Goal: Navigation & Orientation: Find specific page/section

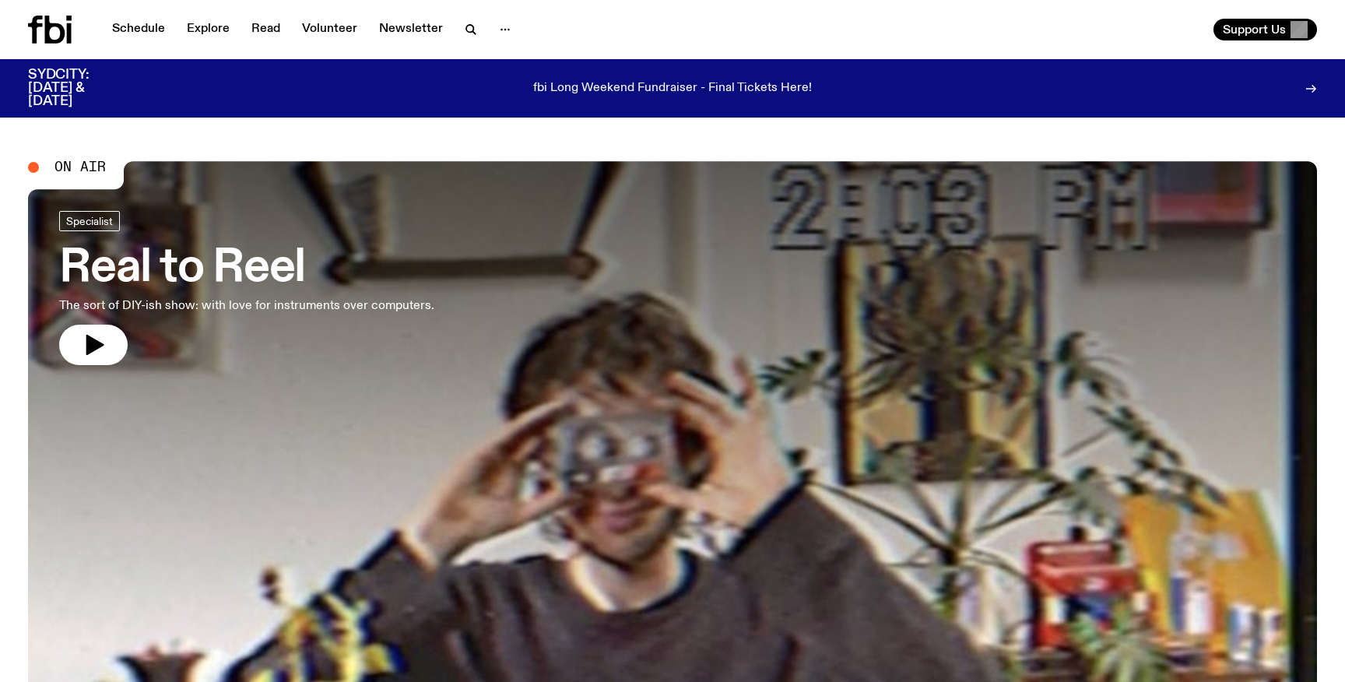
click at [67, 33] on icon at bounding box center [69, 33] width 5 height 20
click at [118, 33] on link "Schedule" at bounding box center [139, 30] width 72 height 22
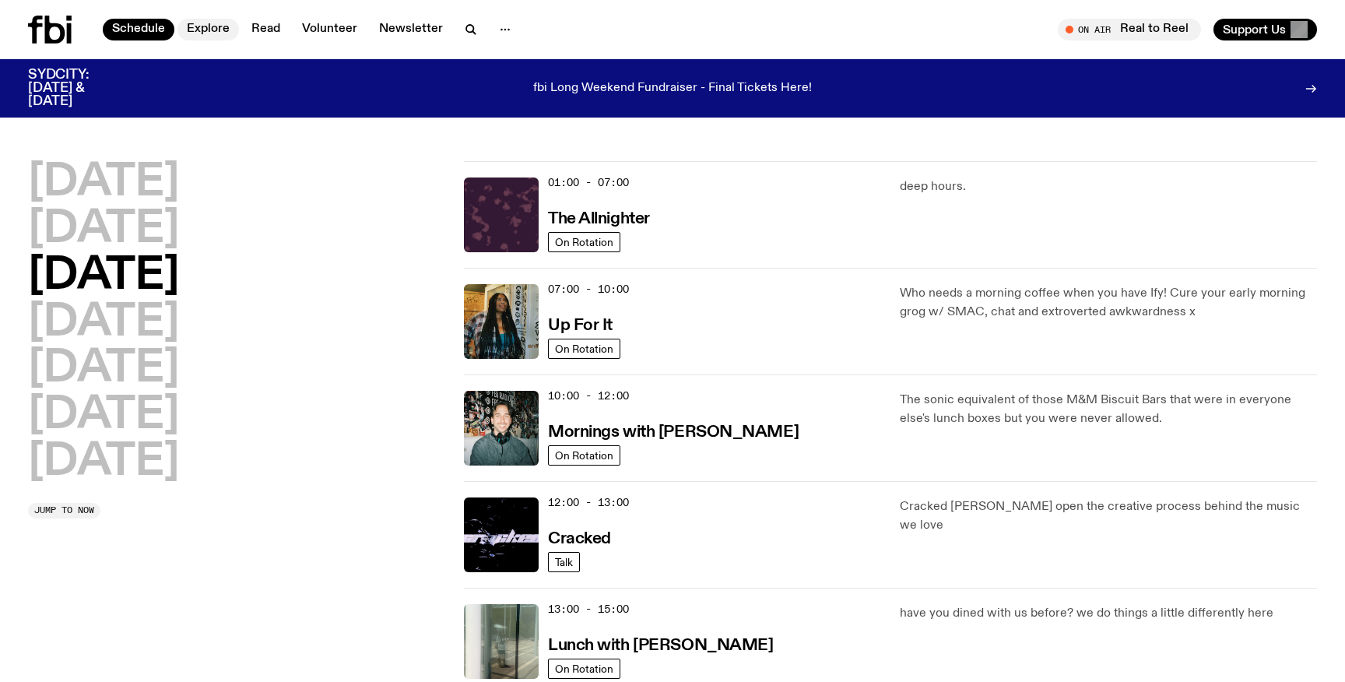
click at [205, 37] on link "Explore" at bounding box center [207, 30] width 61 height 22
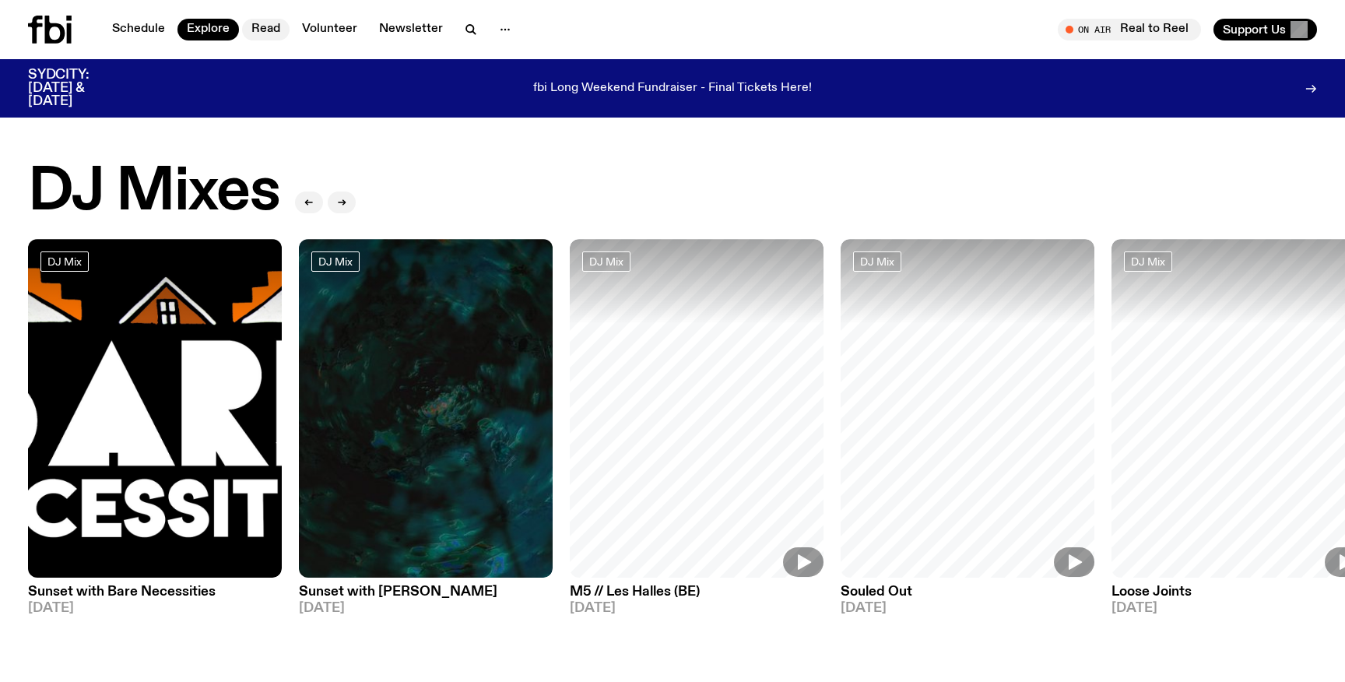
click at [261, 29] on link "Read" at bounding box center [265, 30] width 47 height 22
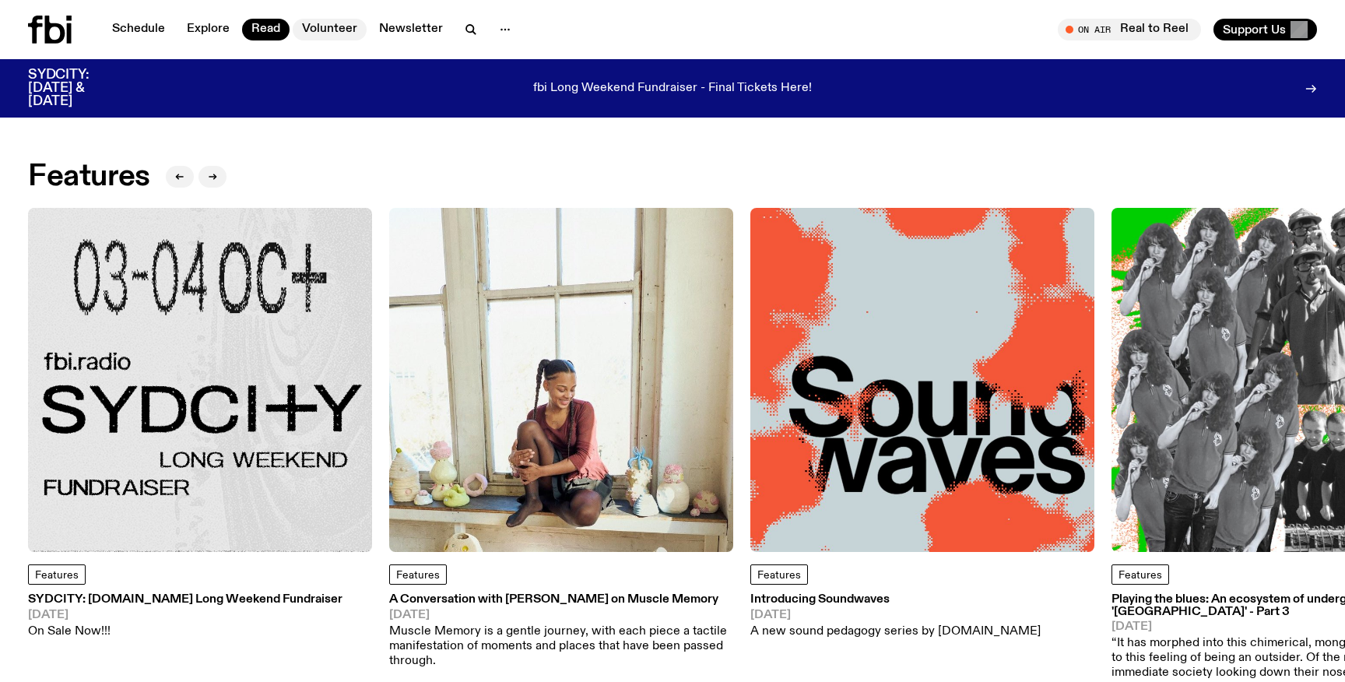
click at [331, 33] on link "Volunteer" at bounding box center [330, 30] width 74 height 22
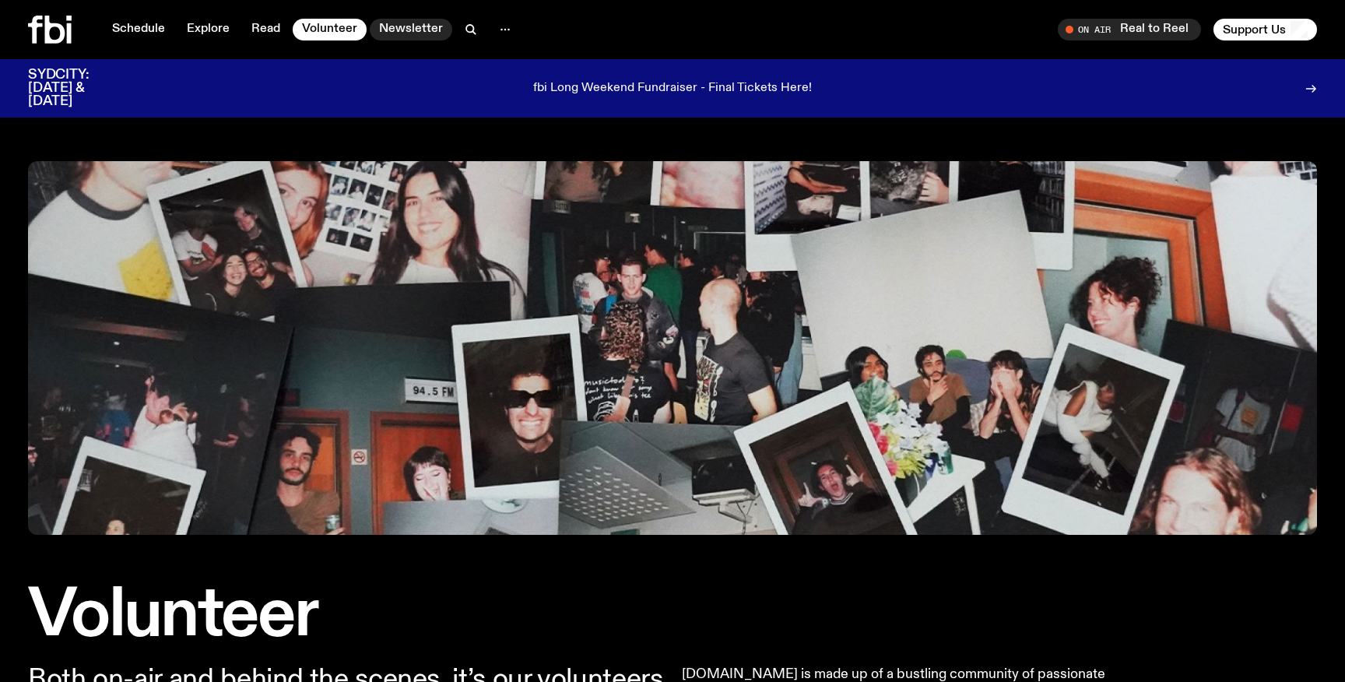
click at [399, 29] on link "Newsletter" at bounding box center [411, 30] width 82 height 22
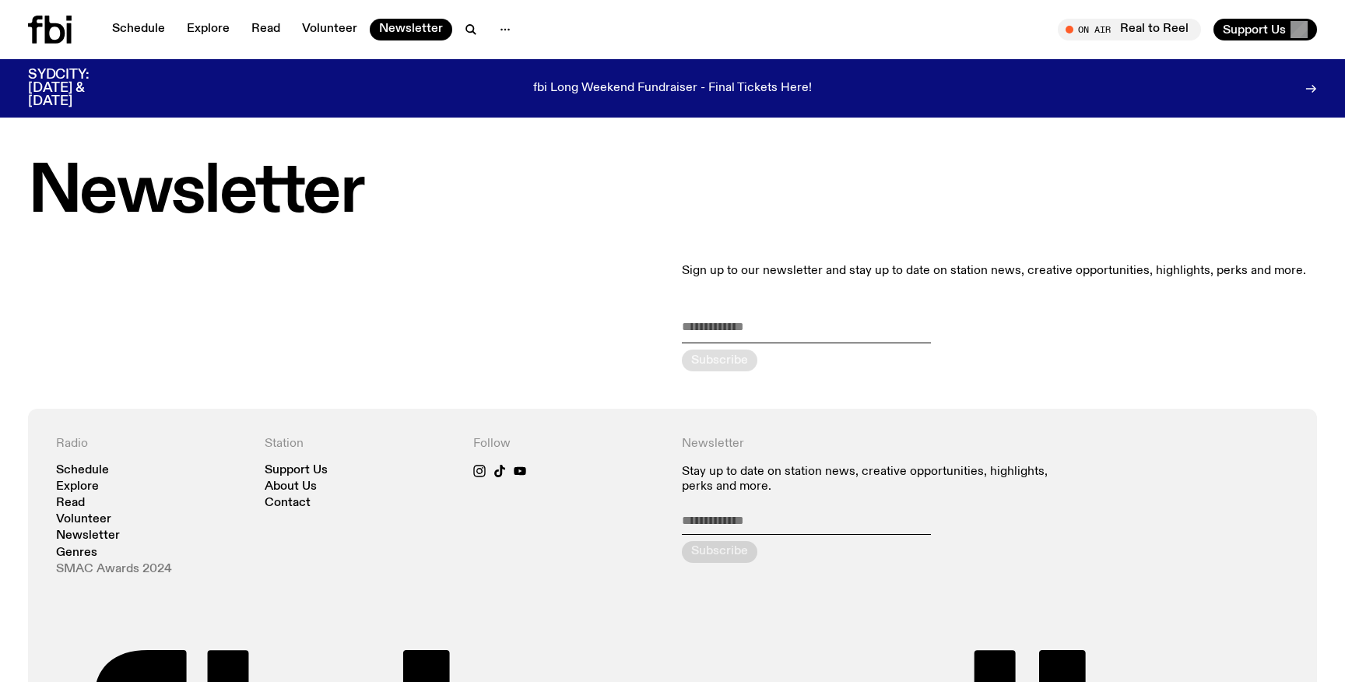
click at [146, 568] on link "SMAC Awards 2024" at bounding box center [114, 569] width 116 height 12
